Goal: Task Accomplishment & Management: Use online tool/utility

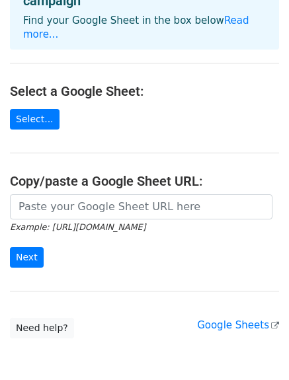
scroll to position [81, 0]
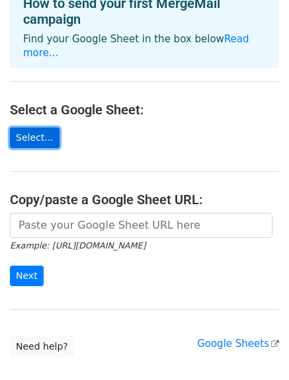
click at [41, 128] on link "Select..." at bounding box center [35, 138] width 50 height 21
click at [42, 128] on link "Select..." at bounding box center [35, 138] width 50 height 21
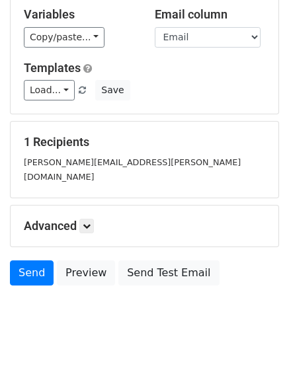
scroll to position [64, 0]
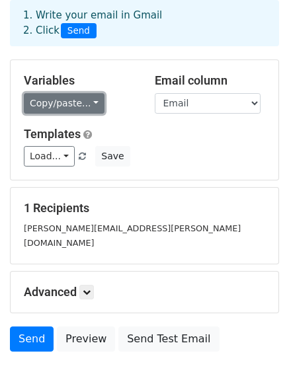
click at [74, 104] on link "Copy/paste..." at bounding box center [64, 103] width 81 height 21
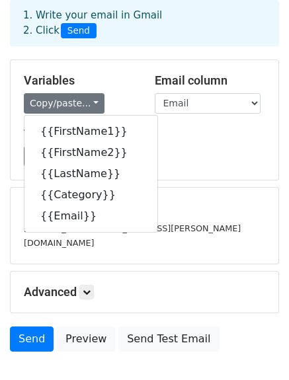
click at [218, 155] on div "Load... No templates saved Save" at bounding box center [144, 156] width 261 height 21
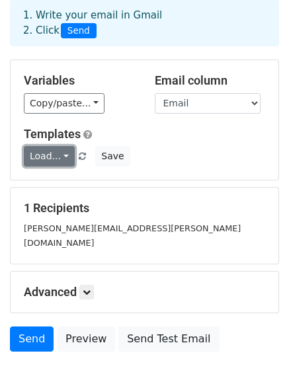
click at [46, 151] on link "Load..." at bounding box center [49, 156] width 51 height 21
click at [205, 151] on div "Load... No templates saved Save" at bounding box center [144, 156] width 261 height 21
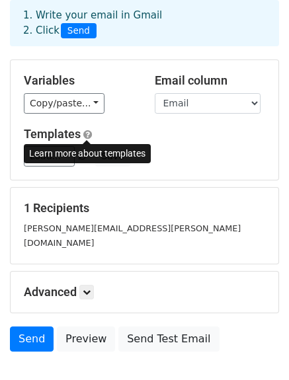
click at [87, 136] on span at bounding box center [87, 135] width 9 height 10
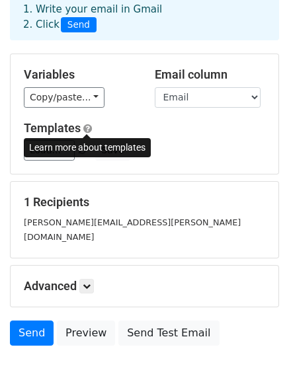
scroll to position [0, 0]
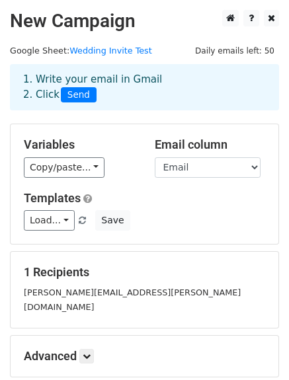
click at [158, 105] on div "1. Write your email in Gmail 2. Click Send" at bounding box center [144, 87] width 269 height 46
click at [54, 220] on link "Load..." at bounding box center [49, 220] width 51 height 21
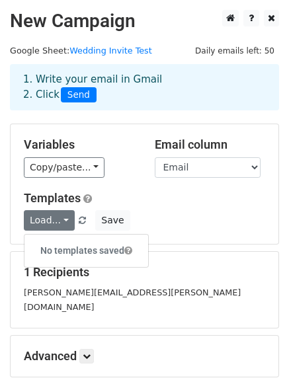
click at [60, 245] on h6 "No templates saved" at bounding box center [86, 251] width 124 height 22
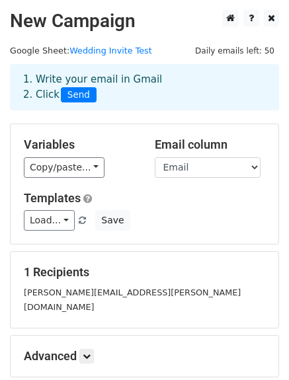
click at [133, 216] on div "Load... No templates saved Save" at bounding box center [144, 220] width 261 height 21
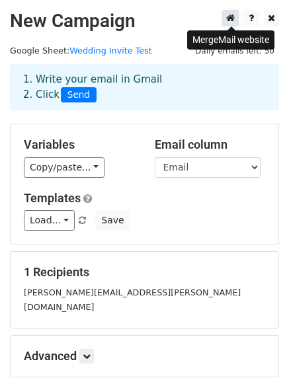
click at [232, 22] on icon at bounding box center [230, 17] width 9 height 9
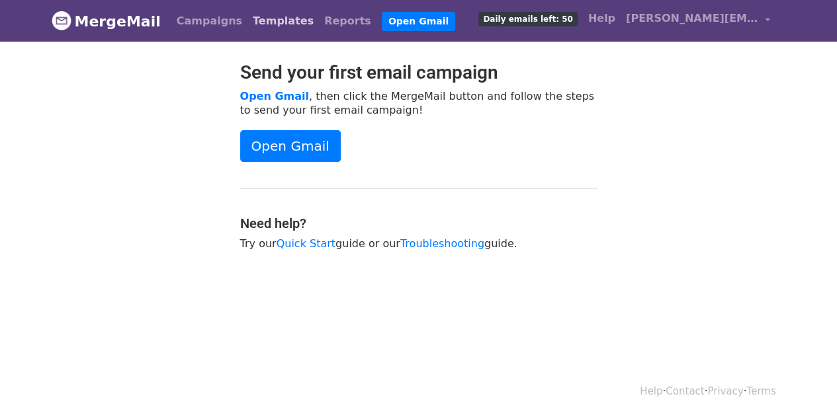
click at [267, 16] on link "Templates" at bounding box center [282, 21] width 71 height 26
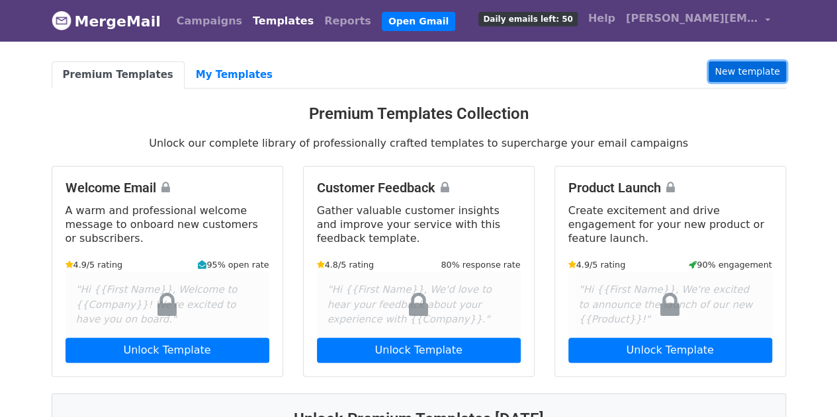
click at [755, 72] on link "New template" at bounding box center [746, 72] width 77 height 21
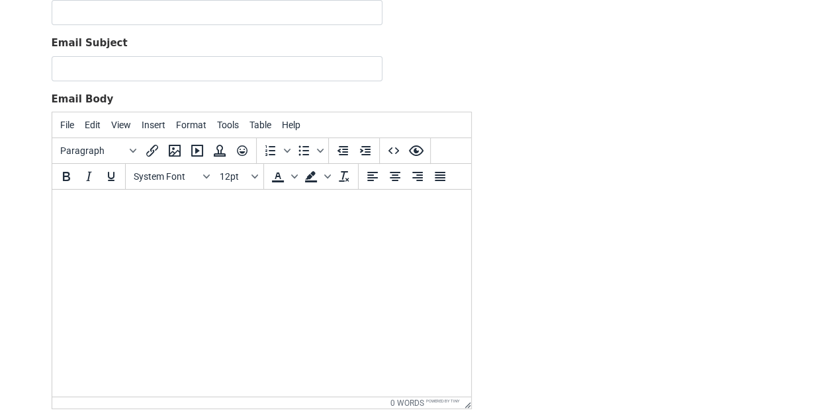
scroll to position [51, 0]
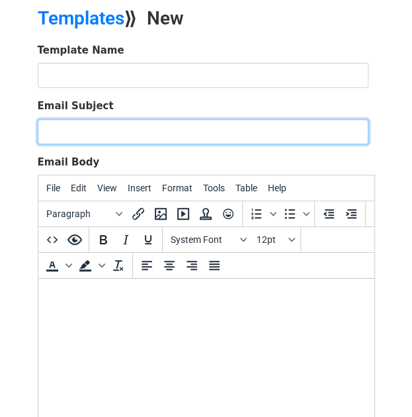
click at [200, 129] on input "Email Subject" at bounding box center [203, 131] width 331 height 25
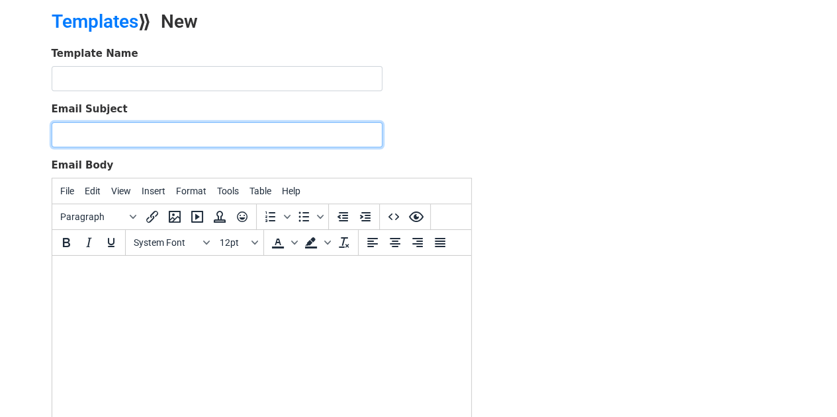
click at [92, 135] on input "Email Subject" at bounding box center [217, 134] width 331 height 25
paste input "Save the Date for [PERSON_NAME] and [PERSON_NAME]'s Wedding! 🎉"
type input "Save the Date for [PERSON_NAME] and [PERSON_NAME]'s Wedding! 🎉"
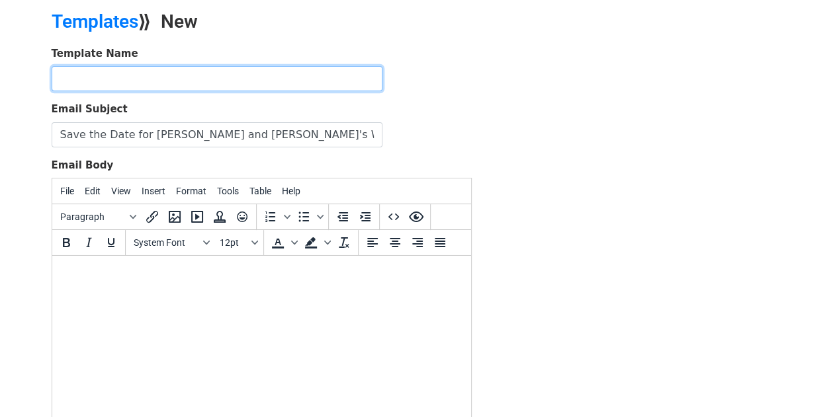
click at [118, 75] on input "text" at bounding box center [217, 78] width 331 height 25
type input "Save the Date"
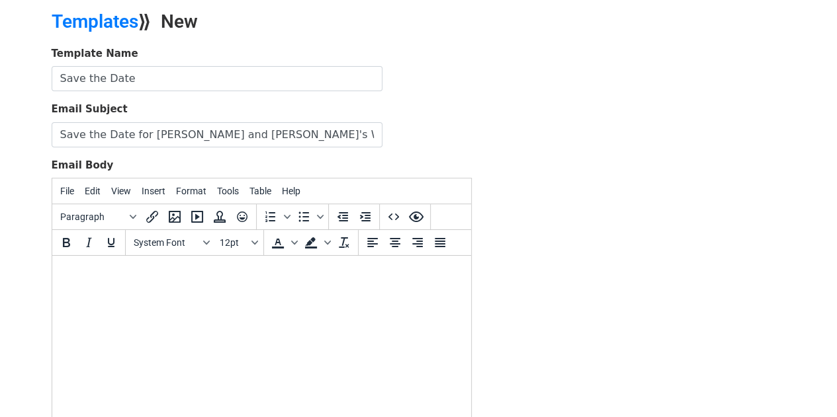
click at [186, 279] on body at bounding box center [261, 274] width 398 height 15
paste body
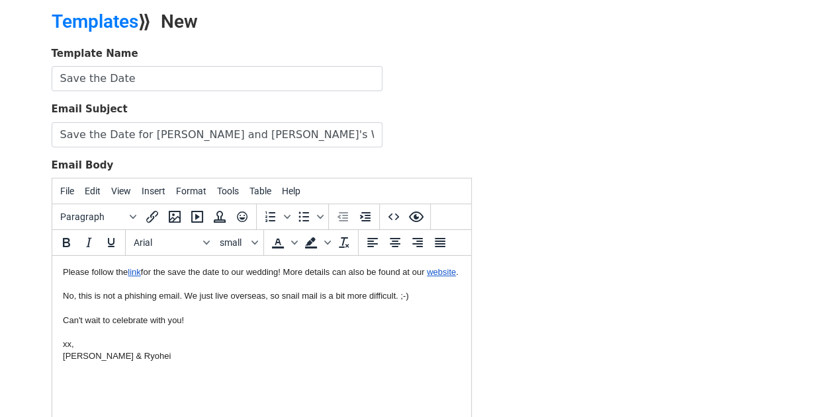
click at [58, 271] on html "Please follow the link for the save the date to our wedding! More details can a…" at bounding box center [261, 315] width 419 height 118
click at [61, 271] on html "Please follow the link for the save the date to our wedding! More details can a…" at bounding box center [261, 315] width 419 height 118
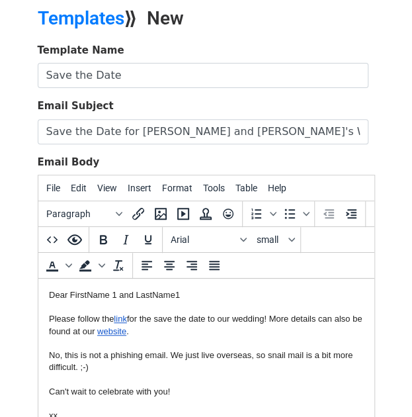
click at [109, 292] on div "Dear FirstName 1 and LastName1 Please follow the link for the save the date to …" at bounding box center [205, 313] width 315 height 48
click at [112, 292] on div "Dear FirstName 1 and LastName1 Please follow the link for the save the date to …" at bounding box center [205, 313] width 315 height 48
click at [223, 295] on div "Dear FirstName1 and LastName1 Please follow the link for the save the date to o…" at bounding box center [205, 313] width 315 height 48
click at [141, 296] on div "Dear FirstName1 and LastName1 Please follow the link for the save the date to o…" at bounding box center [205, 313] width 315 height 48
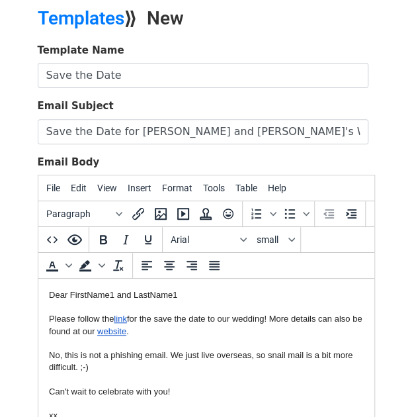
click at [144, 296] on div "Dear FirstName1 and LastName1 Please follow the link for the save the date to o…" at bounding box center [205, 313] width 315 height 48
click at [149, 294] on div "Dear FirstName1 and LastName1 Please follow the link for the save the date to o…" at bounding box center [205, 313] width 315 height 48
click at [180, 299] on div "Dear FirstName1 and FirstName1 Please follow the link for the save the date to …" at bounding box center [205, 313] width 315 height 48
click at [299, 289] on div "Dear FirstName1 and FirstName2 Please follow the link for the save the date to …" at bounding box center [205, 313] width 315 height 48
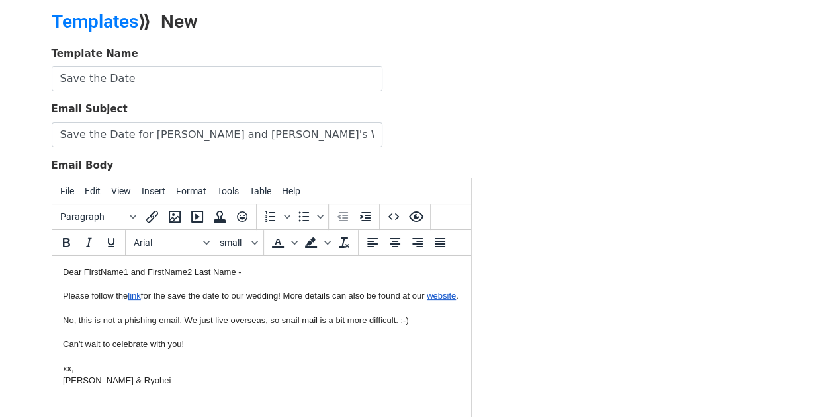
click at [571, 215] on div "Template Name Save the Date Email Subject Save the Date for Rachel and Ryohei's…" at bounding box center [419, 279] width 754 height 466
click at [134, 298] on link "link" at bounding box center [133, 296] width 13 height 10
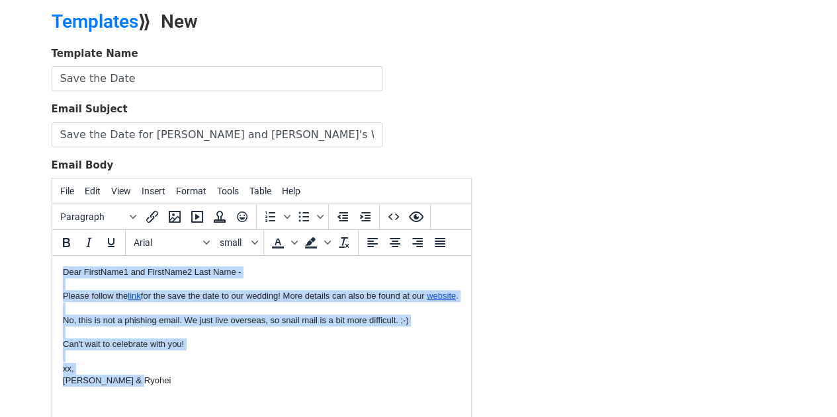
click at [194, 300] on div "Dear FirstName1 and FirstName2 Last Name - Please follow the link for the save …" at bounding box center [261, 285] width 398 height 36
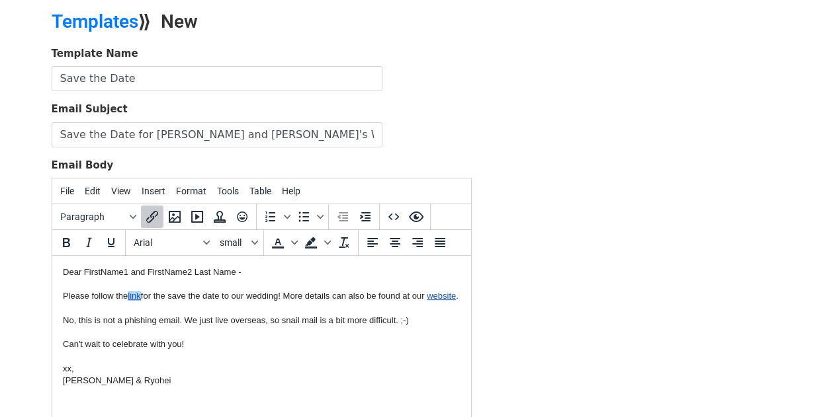
click at [199, 293] on div "Dear FirstName1 and FirstName2 Last Name - Please follow the link for the save …" at bounding box center [261, 285] width 398 height 36
click at [222, 339] on div at bounding box center [261, 333] width 398 height 12
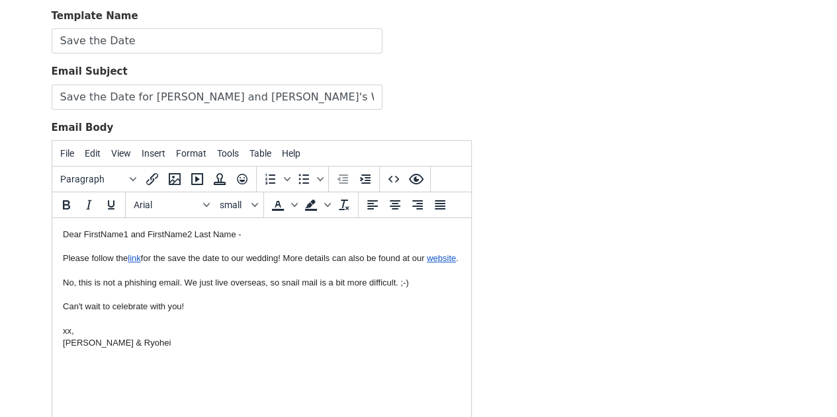
scroll to position [117, 0]
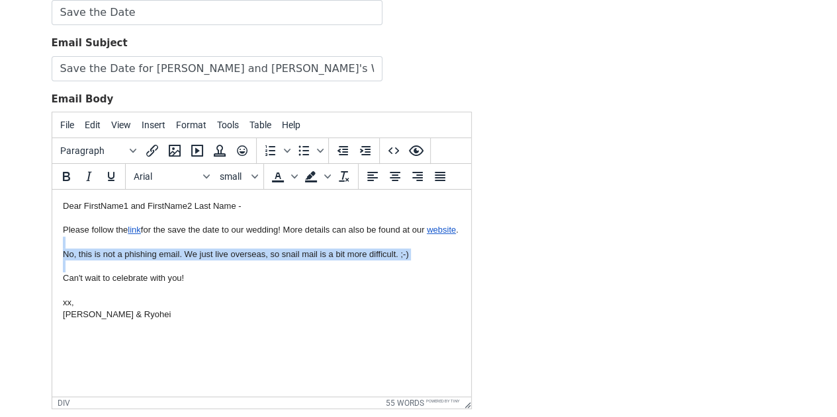
drag, startPoint x: 315, startPoint y: 273, endPoint x: 65, endPoint y: 257, distance: 250.5
click at [65, 257] on body "Dear FirstName1 and FirstName2 Last Name - Please follow the link for the save …" at bounding box center [261, 260] width 398 height 120
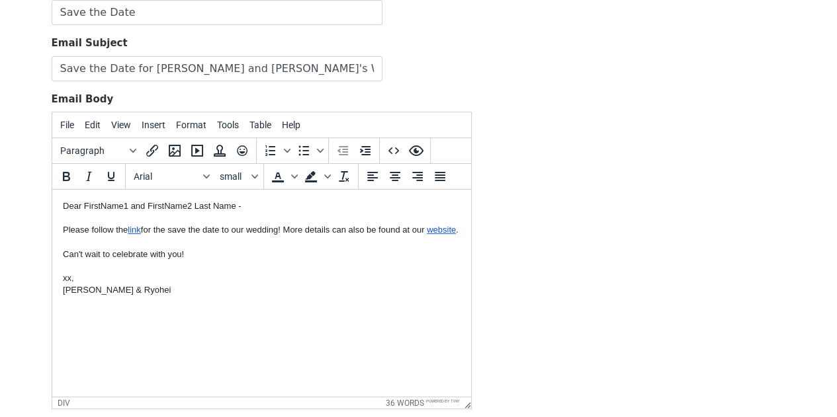
click at [71, 261] on div "Can't wait to celebrate with you!" at bounding box center [261, 255] width 398 height 12
click at [147, 284] on div "xx," at bounding box center [261, 279] width 398 height 12
drag, startPoint x: 78, startPoint y: 290, endPoint x: 48, endPoint y: 292, distance: 30.5
click at [52, 292] on html "Dear FirstName1 and FirstName2 Last Name - Please follow the link for the save …" at bounding box center [261, 249] width 419 height 118
click at [217, 296] on div "Rachel & Ryohei" at bounding box center [261, 290] width 398 height 12
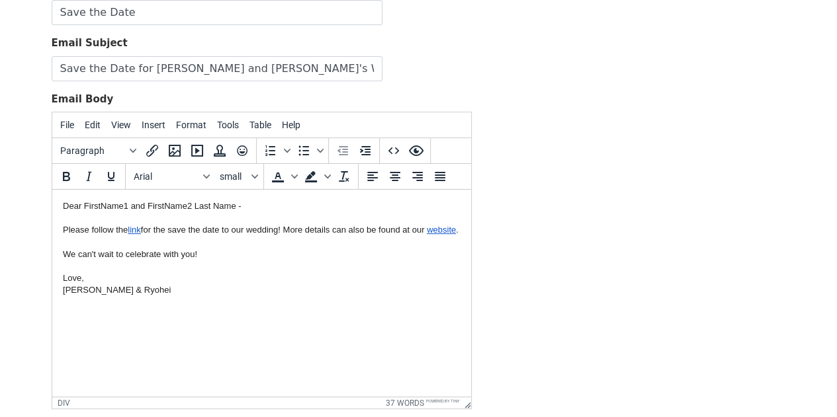
drag, startPoint x: 214, startPoint y: 206, endPoint x: 222, endPoint y: 202, distance: 8.0
click at [215, 206] on div "Dear FirstName1 and FirstName2 Last Name - Please follow the link for the save …" at bounding box center [261, 218] width 398 height 36
click at [296, 273] on div at bounding box center [261, 267] width 398 height 12
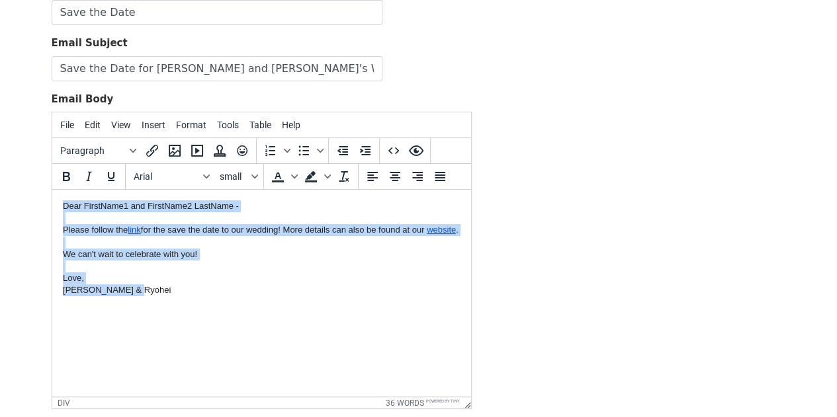
drag, startPoint x: 214, startPoint y: 306, endPoint x: 77, endPoint y: 390, distance: 161.0
click at [52, 190] on html "Dear FirstName1 and FirstName2 LastName - Please follow the link for the save t…" at bounding box center [261, 249] width 419 height 118
click at [274, 296] on div "Rachel & Ryohei" at bounding box center [261, 290] width 398 height 12
click at [304, 273] on div at bounding box center [261, 267] width 398 height 12
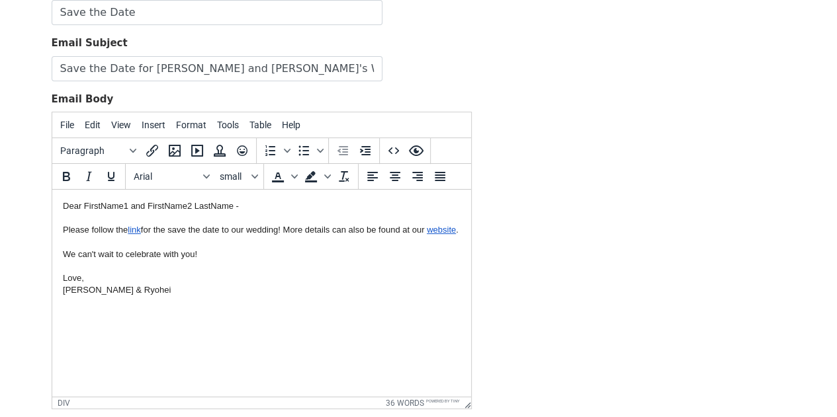
click at [316, 261] on div "We can't wait to celebrate with you!" at bounding box center [261, 255] width 398 height 12
click at [230, 308] on html "Dear FirstName1 and FirstName2 LastName - Please follow the link for the save t…" at bounding box center [261, 249] width 419 height 118
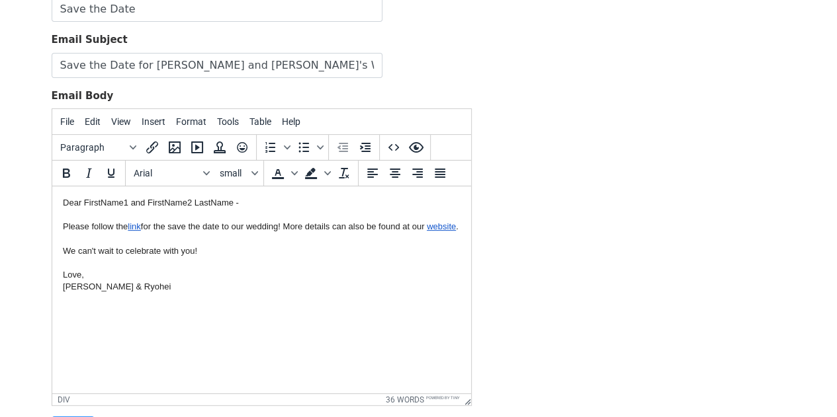
scroll to position [249, 0]
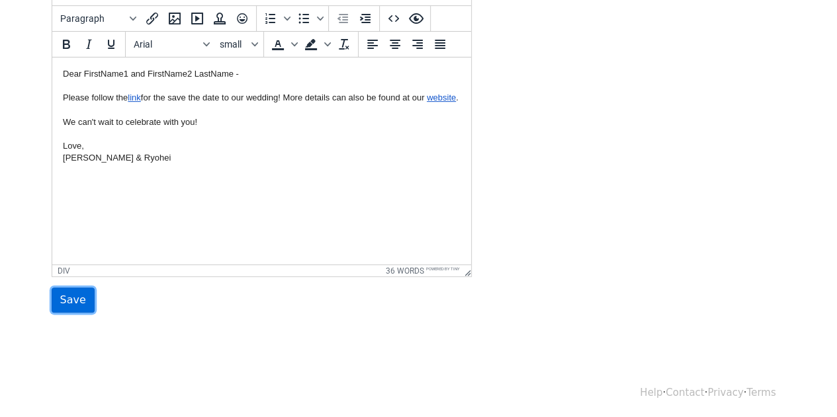
click at [78, 306] on input "Save" at bounding box center [73, 300] width 43 height 25
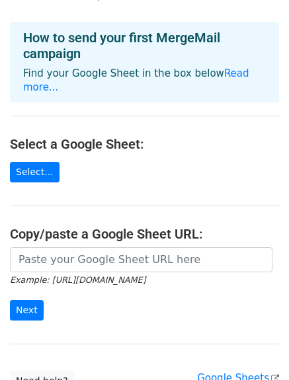
scroll to position [66, 0]
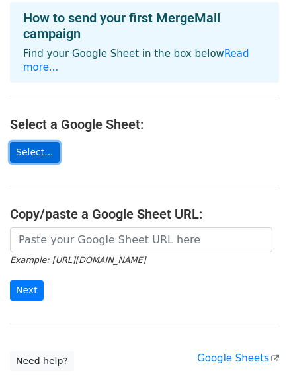
click at [33, 142] on link "Select..." at bounding box center [35, 152] width 50 height 21
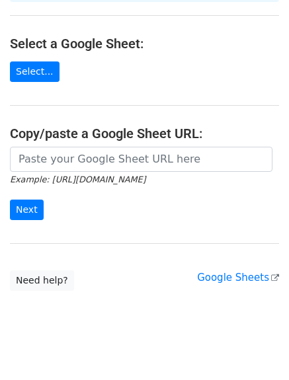
scroll to position [85, 0]
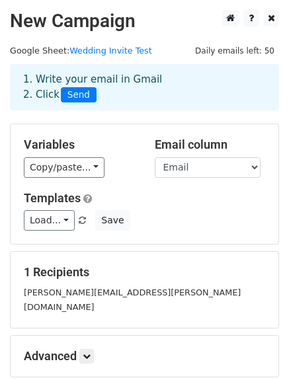
scroll to position [66, 0]
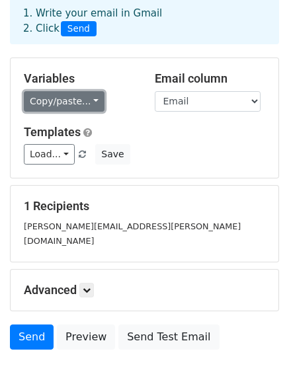
click at [71, 100] on link "Copy/paste..." at bounding box center [64, 101] width 81 height 21
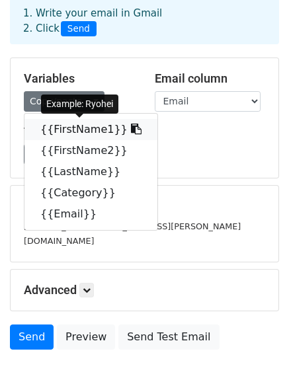
click at [73, 129] on link "{{FirstName1}}" at bounding box center [90, 129] width 133 height 21
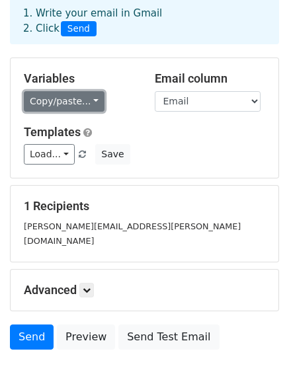
click at [83, 93] on link "Copy/paste..." at bounding box center [64, 101] width 81 height 21
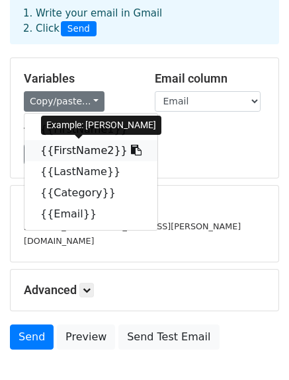
click at [86, 148] on link "{{FirstName2}}" at bounding box center [90, 150] width 133 height 21
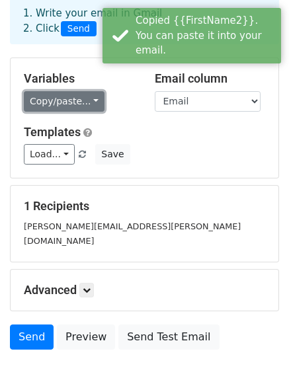
click at [88, 101] on link "Copy/paste..." at bounding box center [64, 101] width 81 height 21
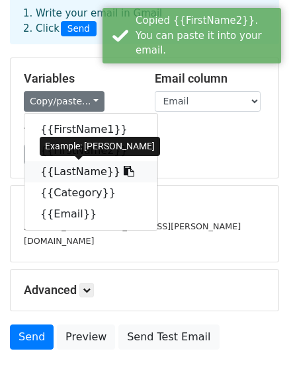
click at [75, 172] on link "{{LastName}}" at bounding box center [90, 171] width 133 height 21
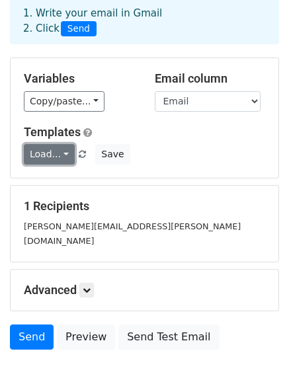
click at [48, 152] on link "Load..." at bounding box center [49, 154] width 51 height 21
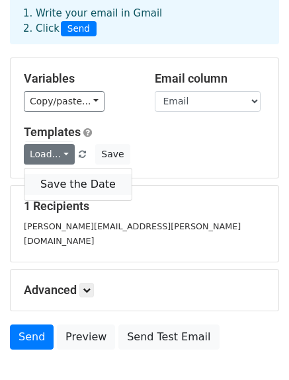
click at [52, 179] on link "Save the Date" at bounding box center [77, 184] width 107 height 21
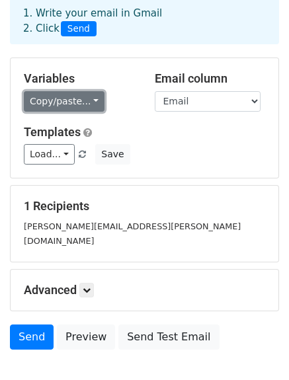
click at [49, 110] on link "Copy/paste..." at bounding box center [64, 101] width 81 height 21
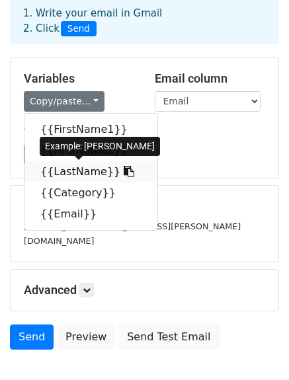
click at [90, 171] on link "{{LastName}}" at bounding box center [90, 171] width 133 height 21
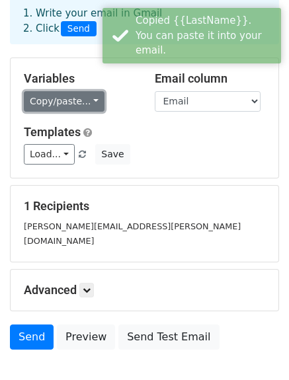
click at [66, 96] on link "Copy/paste..." at bounding box center [64, 101] width 81 height 21
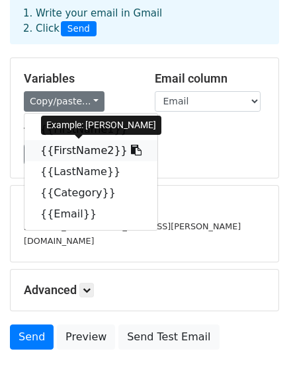
click at [81, 151] on link "{{FirstName2}}" at bounding box center [90, 150] width 133 height 21
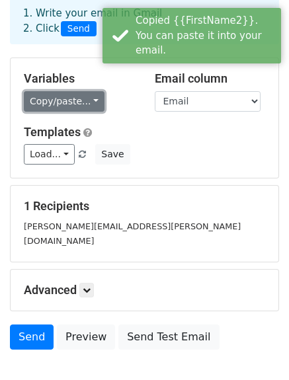
click at [89, 102] on link "Copy/paste..." at bounding box center [64, 101] width 81 height 21
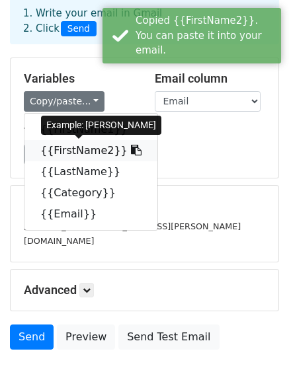
click at [131, 148] on icon at bounding box center [136, 150] width 11 height 11
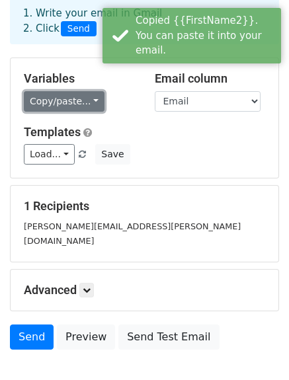
click at [63, 108] on link "Copy/paste..." at bounding box center [64, 101] width 81 height 21
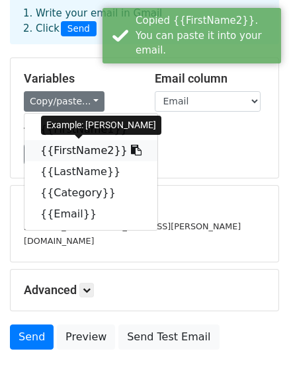
click at [65, 148] on link "{{FirstName2}}" at bounding box center [90, 150] width 133 height 21
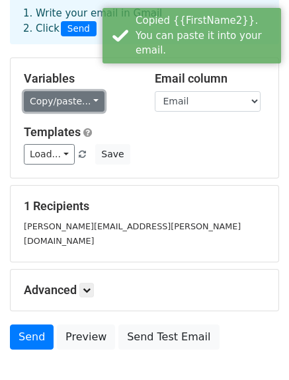
click at [62, 106] on link "Copy/paste..." at bounding box center [64, 101] width 81 height 21
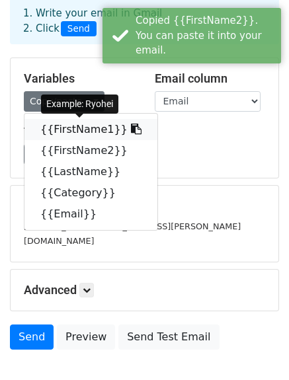
click at [58, 126] on link "{{FirstName1}}" at bounding box center [90, 129] width 133 height 21
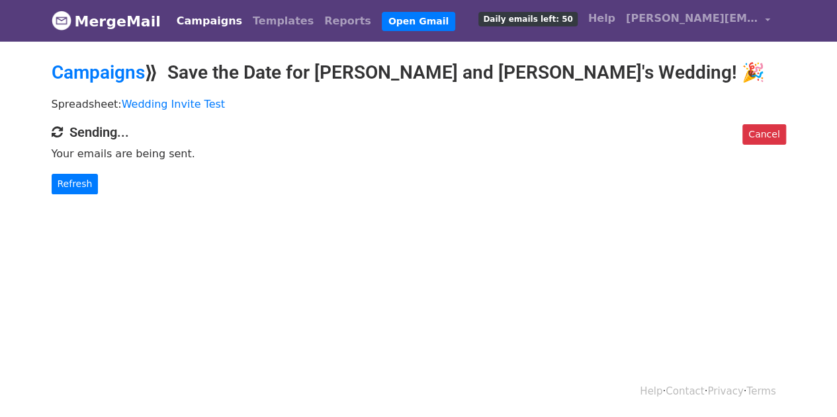
click at [305, 184] on p "Refresh" at bounding box center [419, 184] width 734 height 21
click at [559, 19] on span "Daily emails left: 50" at bounding box center [527, 19] width 99 height 15
click at [83, 181] on link "Refresh" at bounding box center [75, 184] width 47 height 21
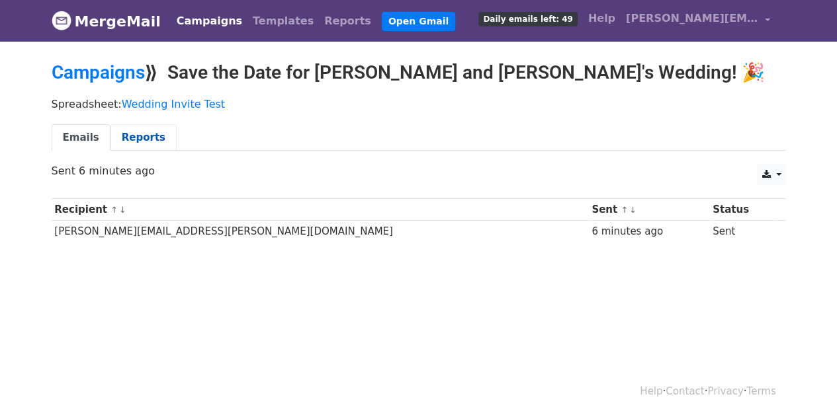
click at [145, 133] on link "Reports" at bounding box center [143, 137] width 66 height 27
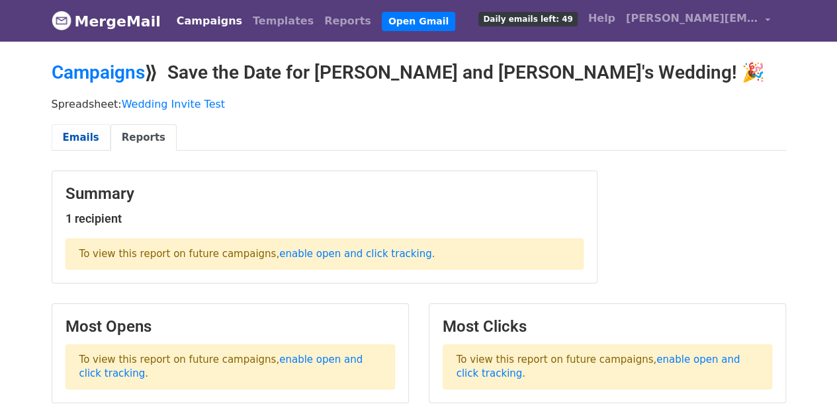
click at [82, 129] on link "Emails" at bounding box center [81, 137] width 59 height 27
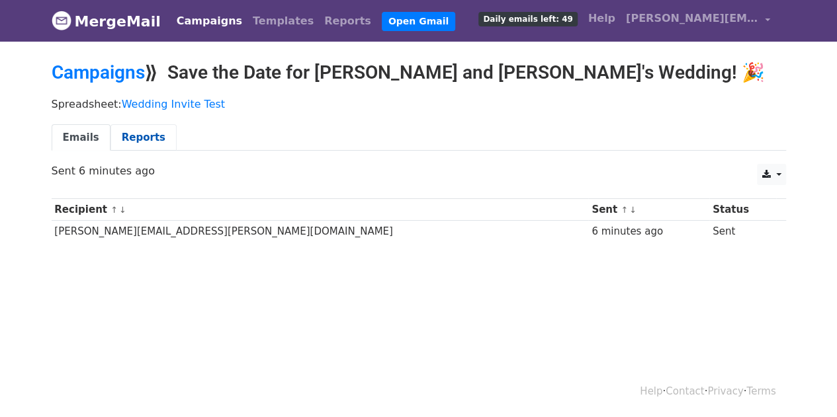
click at [142, 132] on link "Reports" at bounding box center [143, 137] width 66 height 27
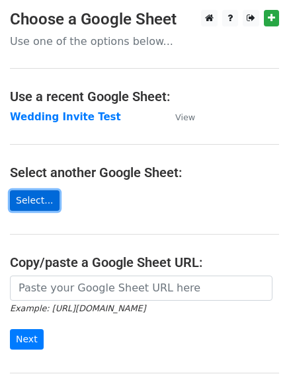
click at [40, 198] on link "Select..." at bounding box center [35, 201] width 50 height 21
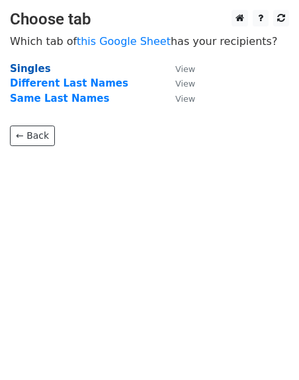
click at [42, 67] on strong "Singles" at bounding box center [30, 69] width 41 height 12
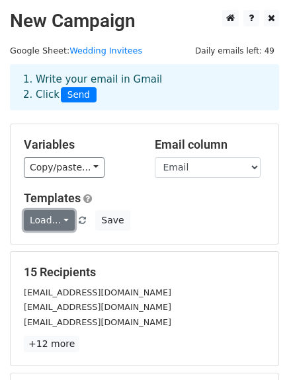
click at [34, 220] on link "Load..." at bounding box center [49, 220] width 51 height 21
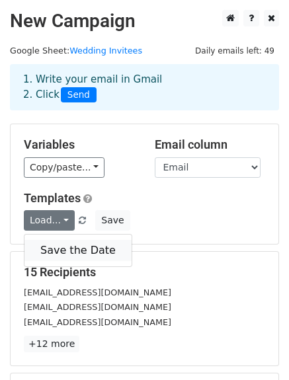
click at [65, 241] on link "Save the Date" at bounding box center [77, 250] width 107 height 21
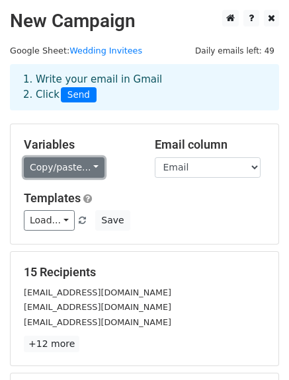
click at [42, 165] on link "Copy/paste..." at bounding box center [64, 167] width 81 height 21
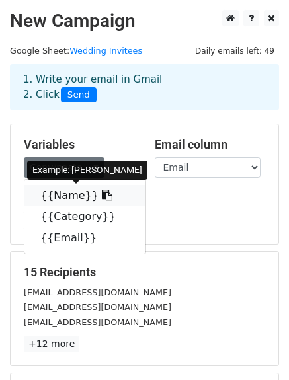
click at [49, 193] on link "{{Name}}" at bounding box center [84, 195] width 121 height 21
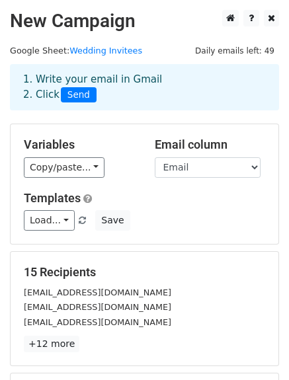
click at [155, 293] on div "emcfrench@gmail.com" at bounding box center [144, 292] width 261 height 15
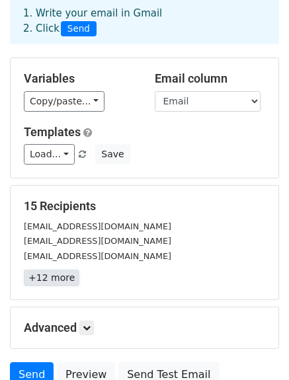
click at [50, 284] on link "+12 more" at bounding box center [52, 278] width 56 height 17
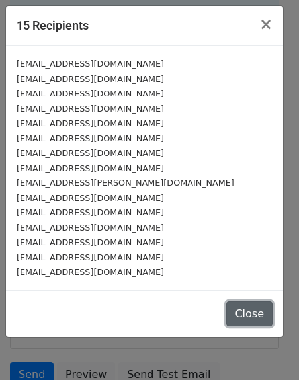
click at [261, 313] on button "Close" at bounding box center [249, 314] width 46 height 25
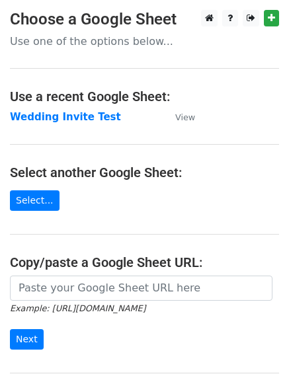
scroll to position [66, 0]
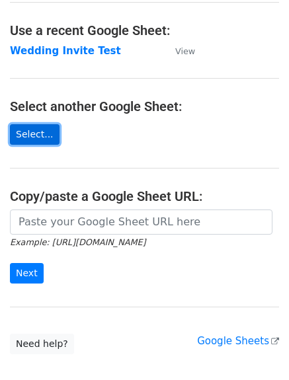
click at [48, 135] on link "Select..." at bounding box center [35, 134] width 50 height 21
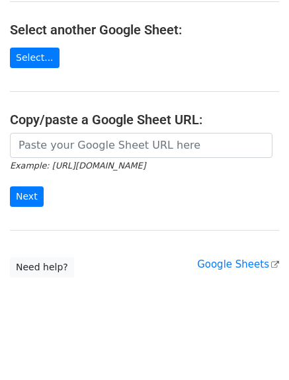
scroll to position [143, 0]
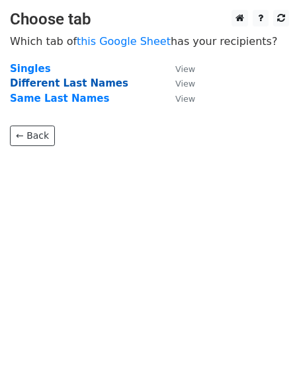
click at [87, 85] on strong "Different Last Names" at bounding box center [69, 83] width 118 height 12
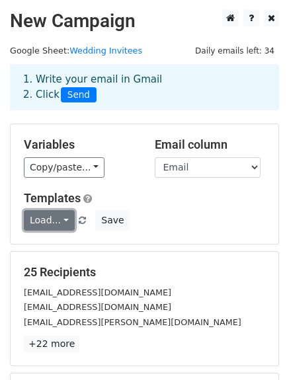
click at [65, 219] on link "Load..." at bounding box center [49, 220] width 51 height 21
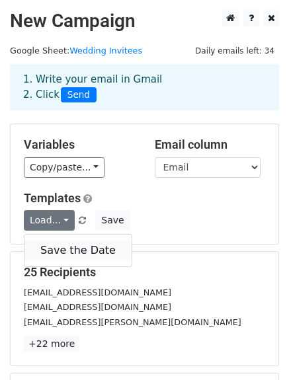
click at [58, 247] on link "Save the Date" at bounding box center [77, 250] width 107 height 21
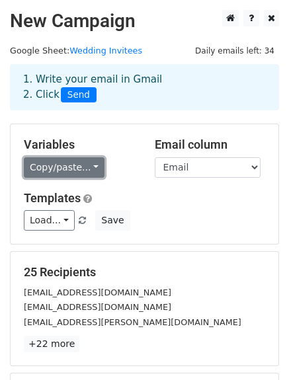
click at [58, 166] on link "Copy/paste..." at bounding box center [64, 167] width 81 height 21
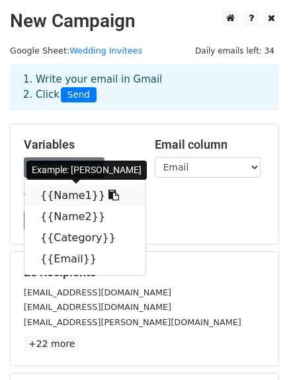
click at [60, 187] on link "{{Name1}}" at bounding box center [84, 195] width 121 height 21
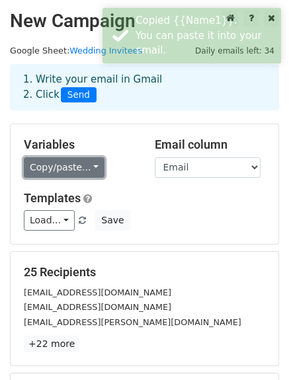
click at [52, 161] on link "Copy/paste..." at bounding box center [64, 167] width 81 height 21
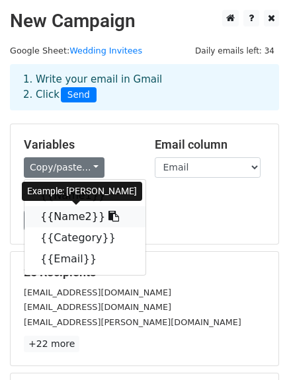
click at [68, 215] on link "{{Name2}}" at bounding box center [84, 216] width 121 height 21
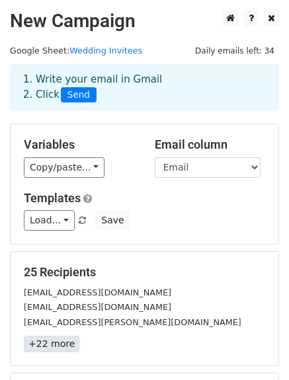
click at [58, 349] on link "+22 more" at bounding box center [52, 344] width 56 height 17
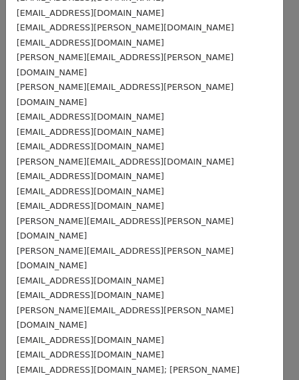
scroll to position [110, 0]
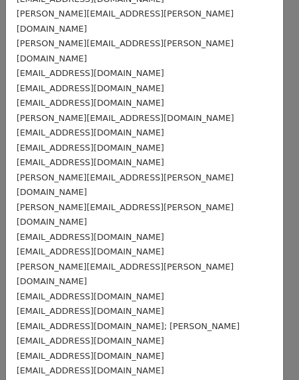
click at [167, 155] on div "Chen.alexandral@gmail.com" at bounding box center [145, 162] width 256 height 15
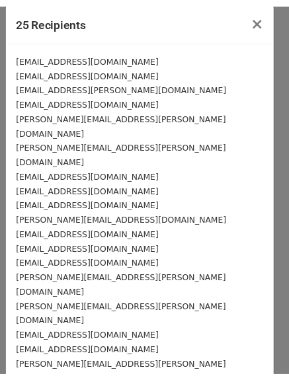
scroll to position [0, 0]
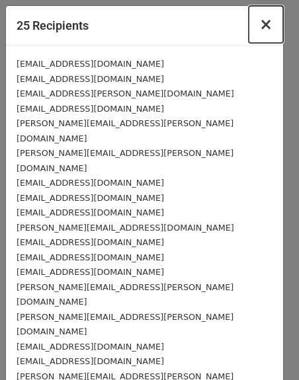
click at [259, 24] on span "×" at bounding box center [265, 24] width 13 height 19
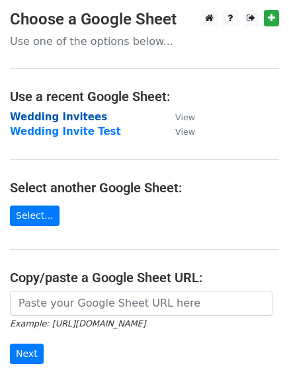
click at [82, 114] on strong "Wedding Invitees" at bounding box center [58, 117] width 97 height 12
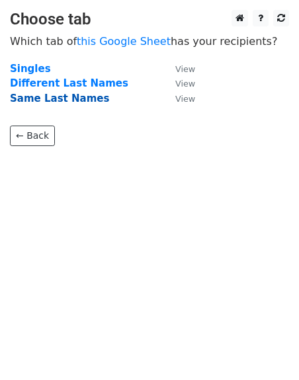
click at [77, 100] on strong "Same Last Names" at bounding box center [59, 99] width 99 height 12
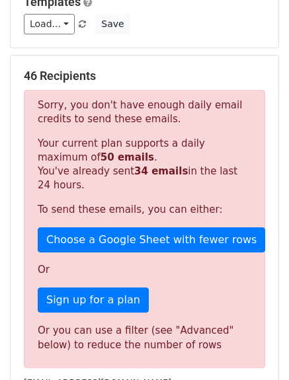
scroll to position [263, 0]
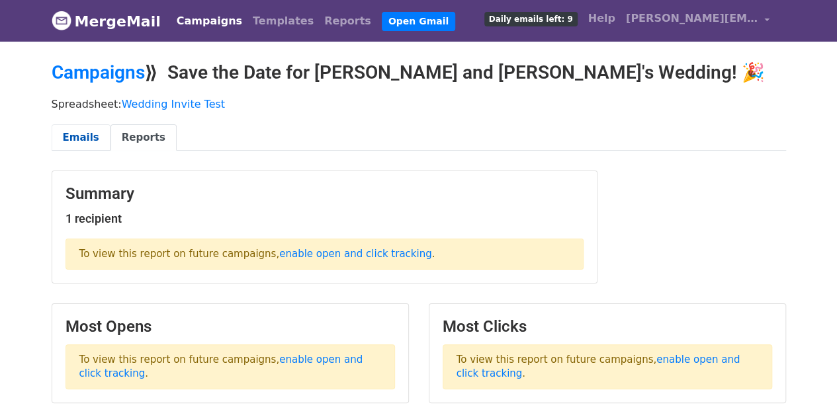
click at [94, 129] on link "Emails" at bounding box center [81, 137] width 59 height 27
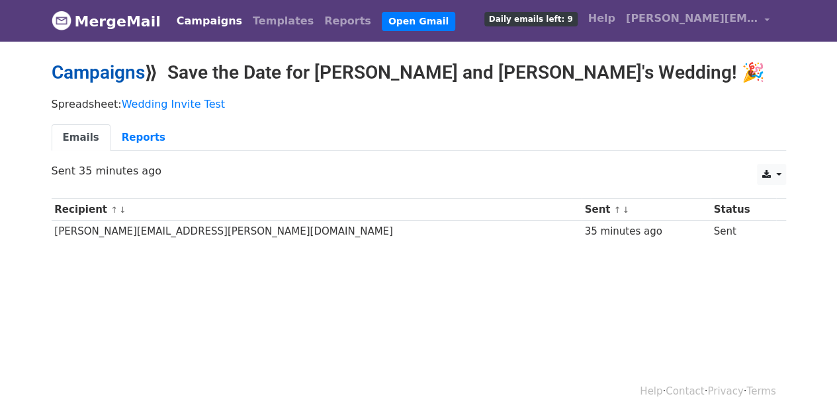
click at [119, 75] on link "Campaigns" at bounding box center [98, 73] width 93 height 22
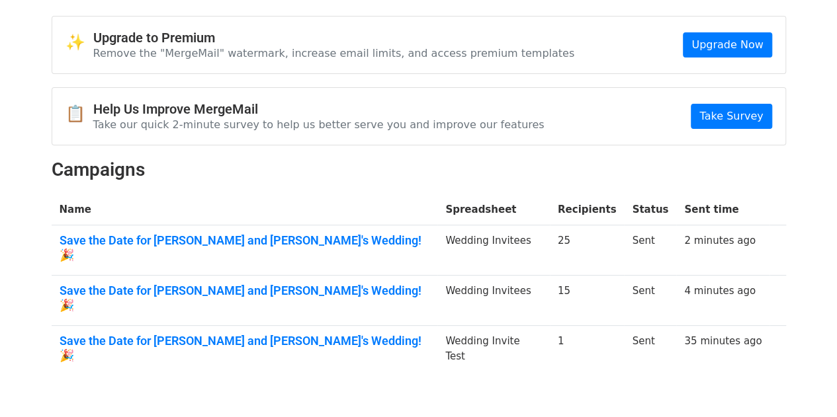
scroll to position [66, 0]
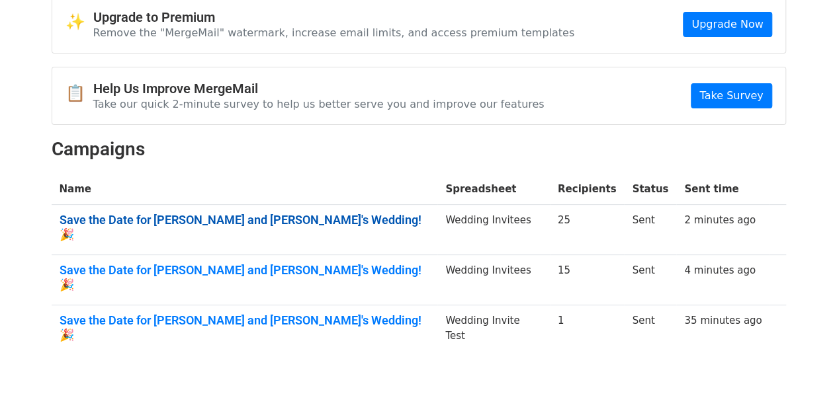
click at [224, 216] on link "Save the Date for [PERSON_NAME] and [PERSON_NAME]'s Wedding! 🎉" at bounding box center [245, 227] width 370 height 28
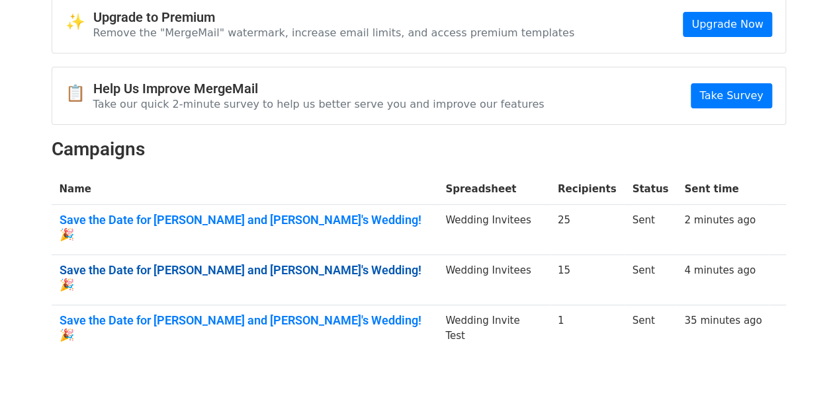
click at [237, 263] on link "Save the Date for [PERSON_NAME] and [PERSON_NAME]'s Wedding! 🎉" at bounding box center [245, 277] width 370 height 28
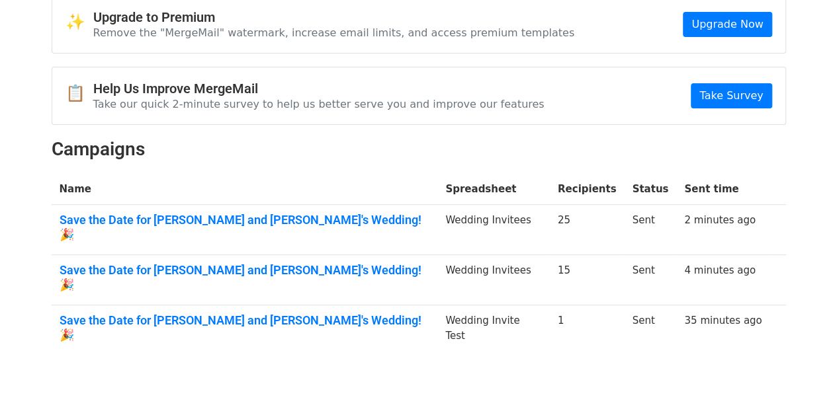
scroll to position [0, 0]
